Goal: Transaction & Acquisition: Purchase product/service

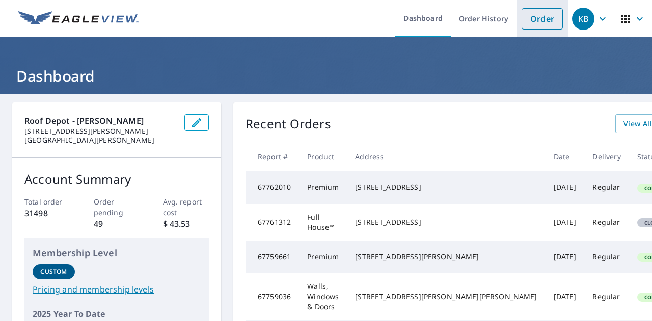
click at [545, 21] on link "Order" at bounding box center [542, 18] width 41 height 21
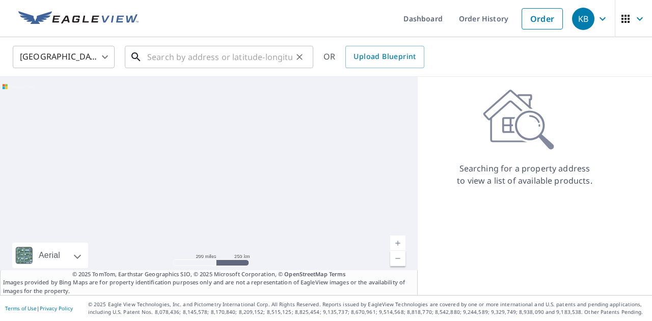
click at [178, 55] on input "text" at bounding box center [219, 57] width 145 height 29
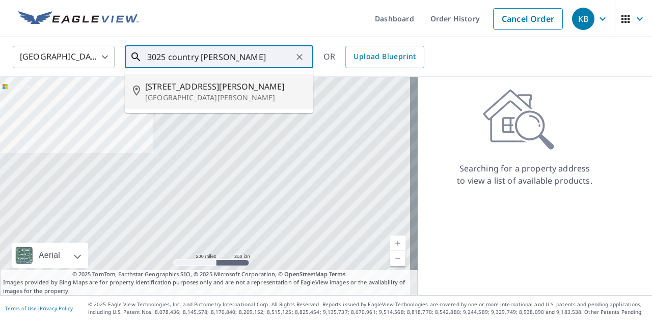
click at [192, 98] on p "[GEOGRAPHIC_DATA][PERSON_NAME]" at bounding box center [225, 98] width 160 height 10
type input "[STREET_ADDRESS][PERSON_NAME][PERSON_NAME]"
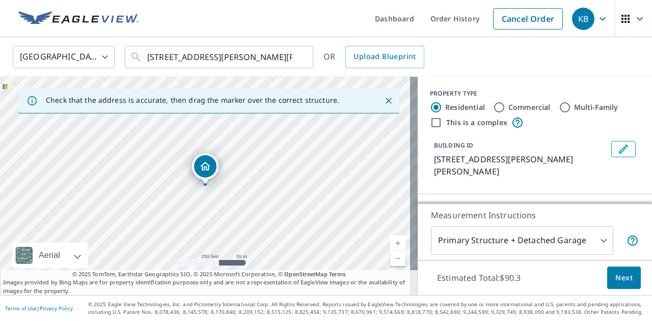
scroll to position [102, 0]
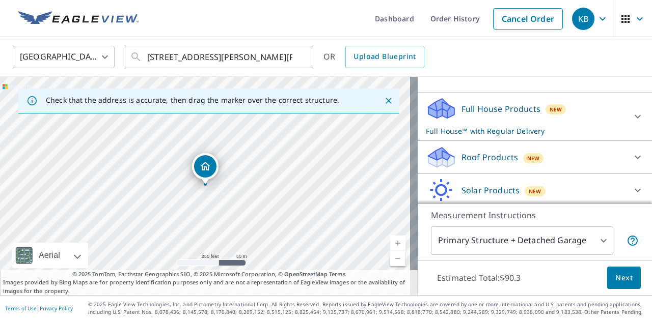
click at [471, 123] on div "Full House Products New Full House™ with Regular Delivery" at bounding box center [526, 117] width 200 height 40
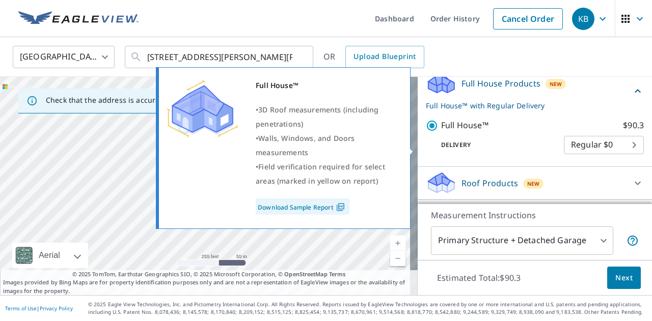
scroll to position [188, 0]
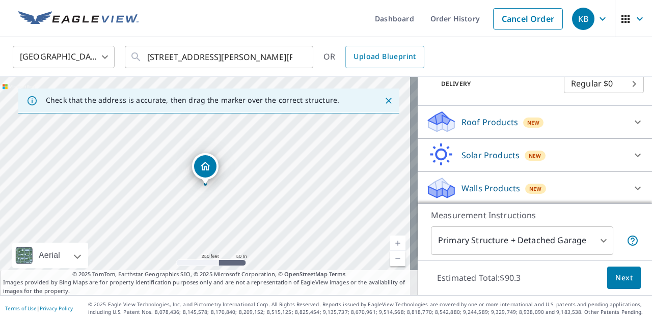
click at [495, 119] on p "Roof Products" at bounding box center [490, 122] width 57 height 12
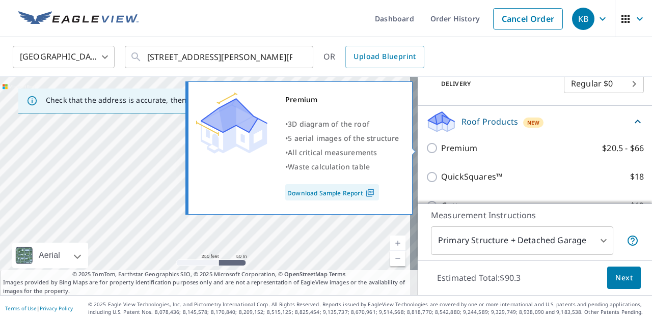
click at [465, 147] on p "Premium" at bounding box center [459, 148] width 36 height 13
click at [441, 147] on input "Premium $20.5 - $66" at bounding box center [433, 148] width 15 height 12
checkbox input "true"
checkbox input "false"
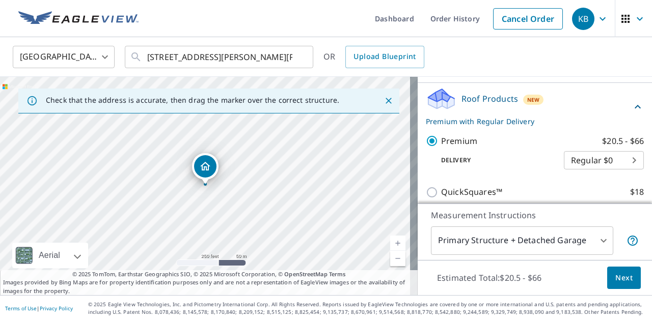
click at [622, 281] on span "Next" at bounding box center [623, 278] width 17 height 13
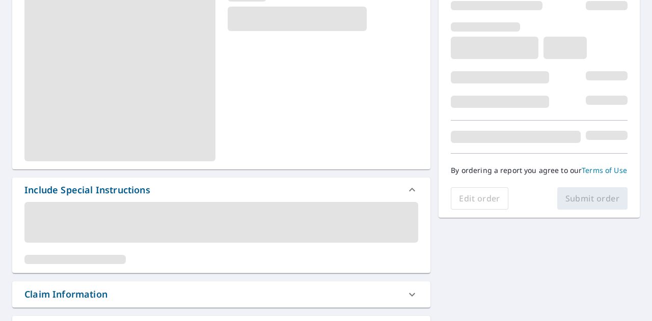
scroll to position [255, 0]
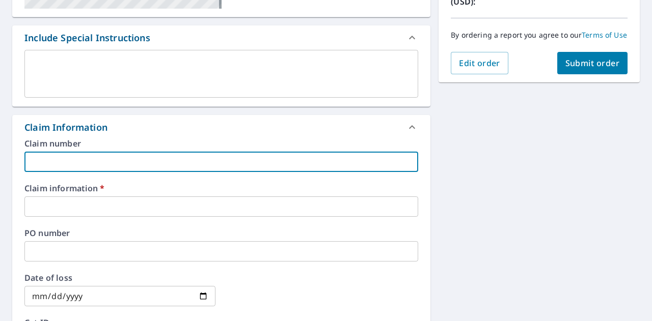
click at [90, 158] on input "text" at bounding box center [221, 162] width 394 height 20
type input "[PERSON_NAME]"
checkbox input "true"
click at [79, 204] on input "text" at bounding box center [221, 207] width 394 height 20
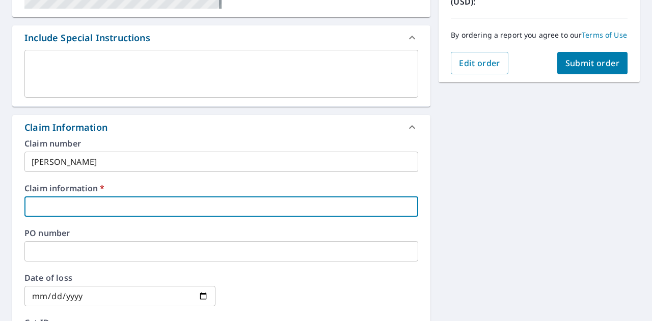
type input "910022"
checkbox input "true"
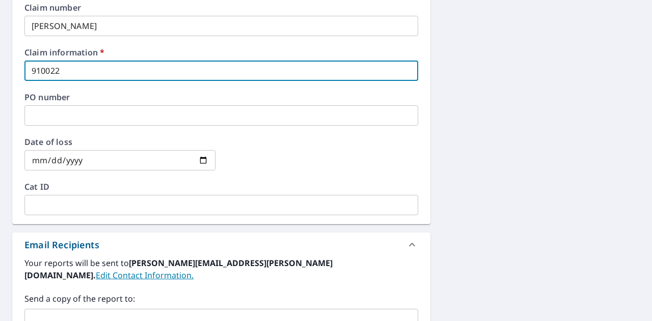
scroll to position [408, 0]
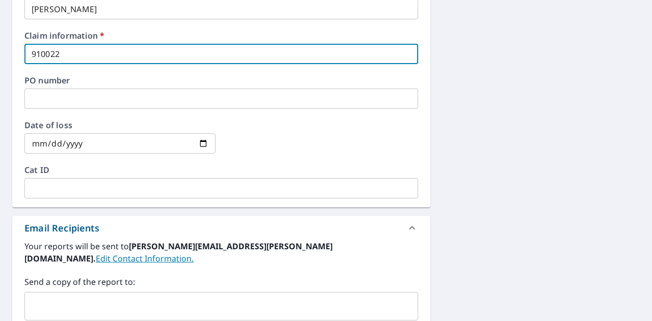
click at [79, 292] on div "​" at bounding box center [221, 306] width 394 height 29
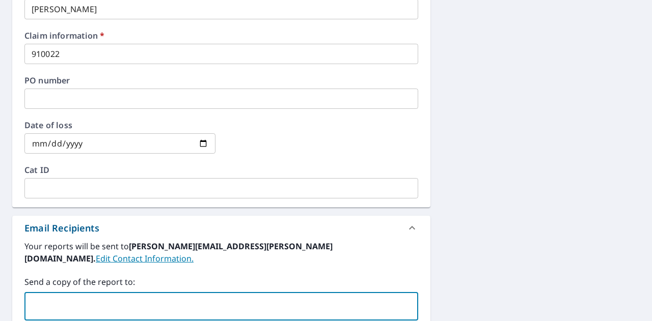
paste input "[EMAIL_ADDRESS][DOMAIN_NAME]"
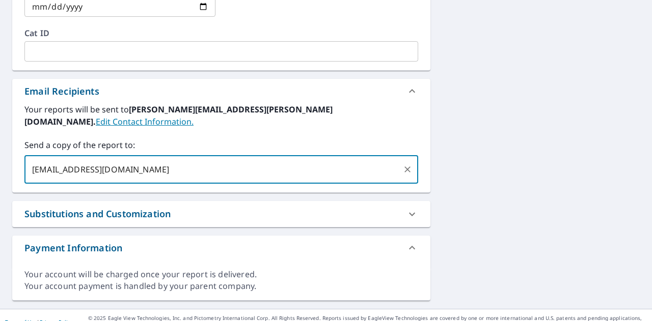
scroll to position [239, 0]
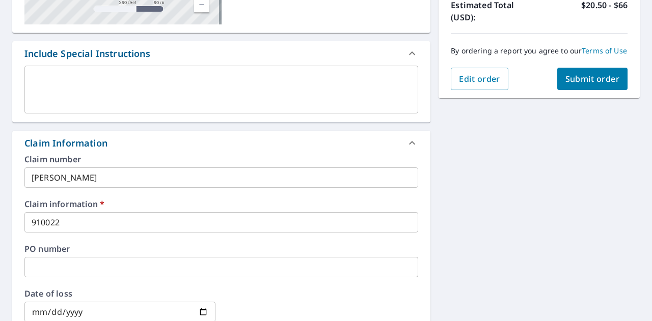
type input "[EMAIL_ADDRESS][DOMAIN_NAME]"
click at [603, 85] on span "Submit order" at bounding box center [592, 78] width 55 height 11
checkbox input "true"
